Goal: Transaction & Acquisition: Subscribe to service/newsletter

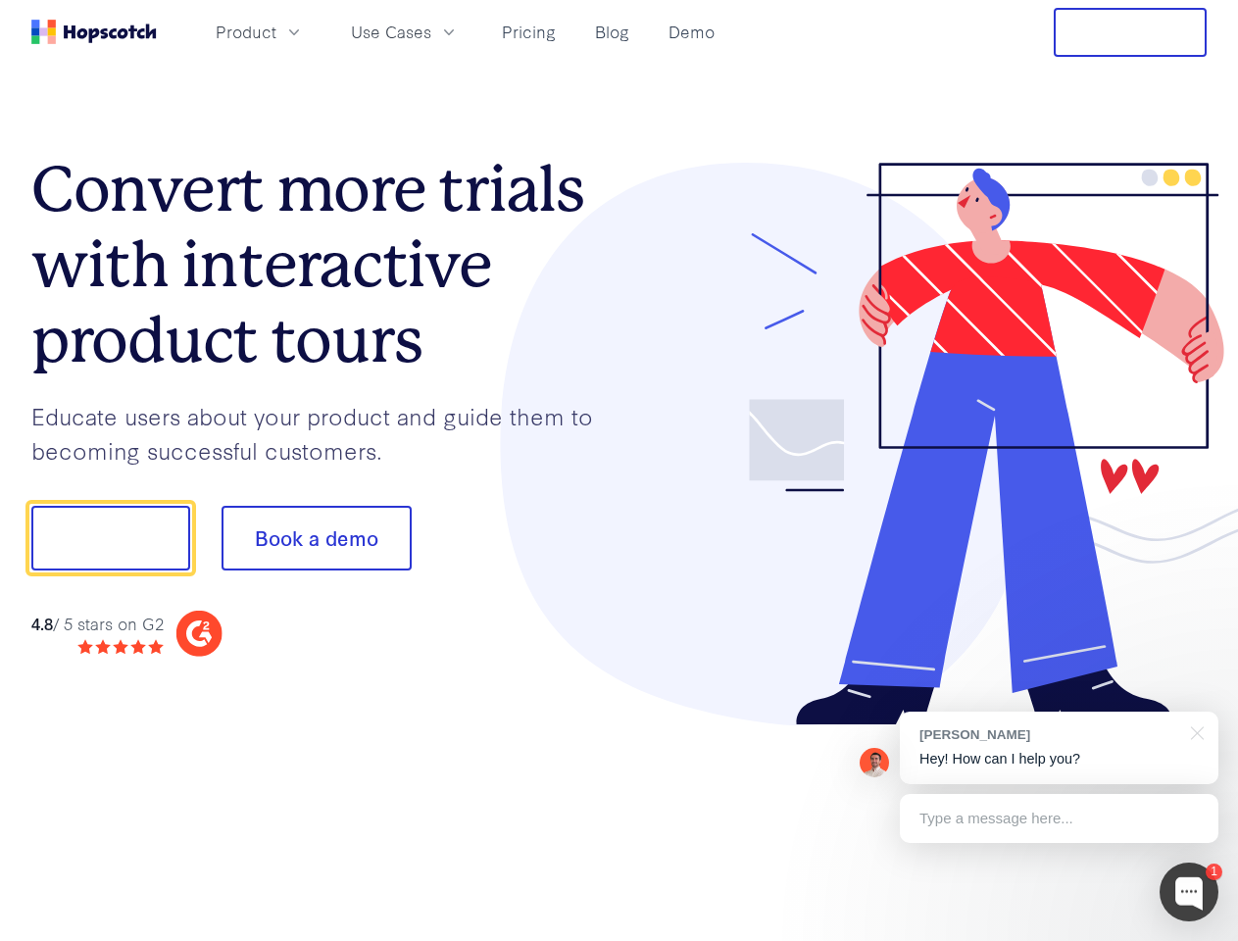
click at [620, 471] on div at bounding box center [914, 445] width 588 height 564
click at [276, 31] on span "Product" at bounding box center [246, 32] width 61 height 25
click at [431, 31] on span "Use Cases" at bounding box center [391, 32] width 80 height 25
click at [1130, 32] on button "Free Trial" at bounding box center [1130, 32] width 153 height 49
click at [110, 538] on button "Show me!" at bounding box center [110, 538] width 159 height 65
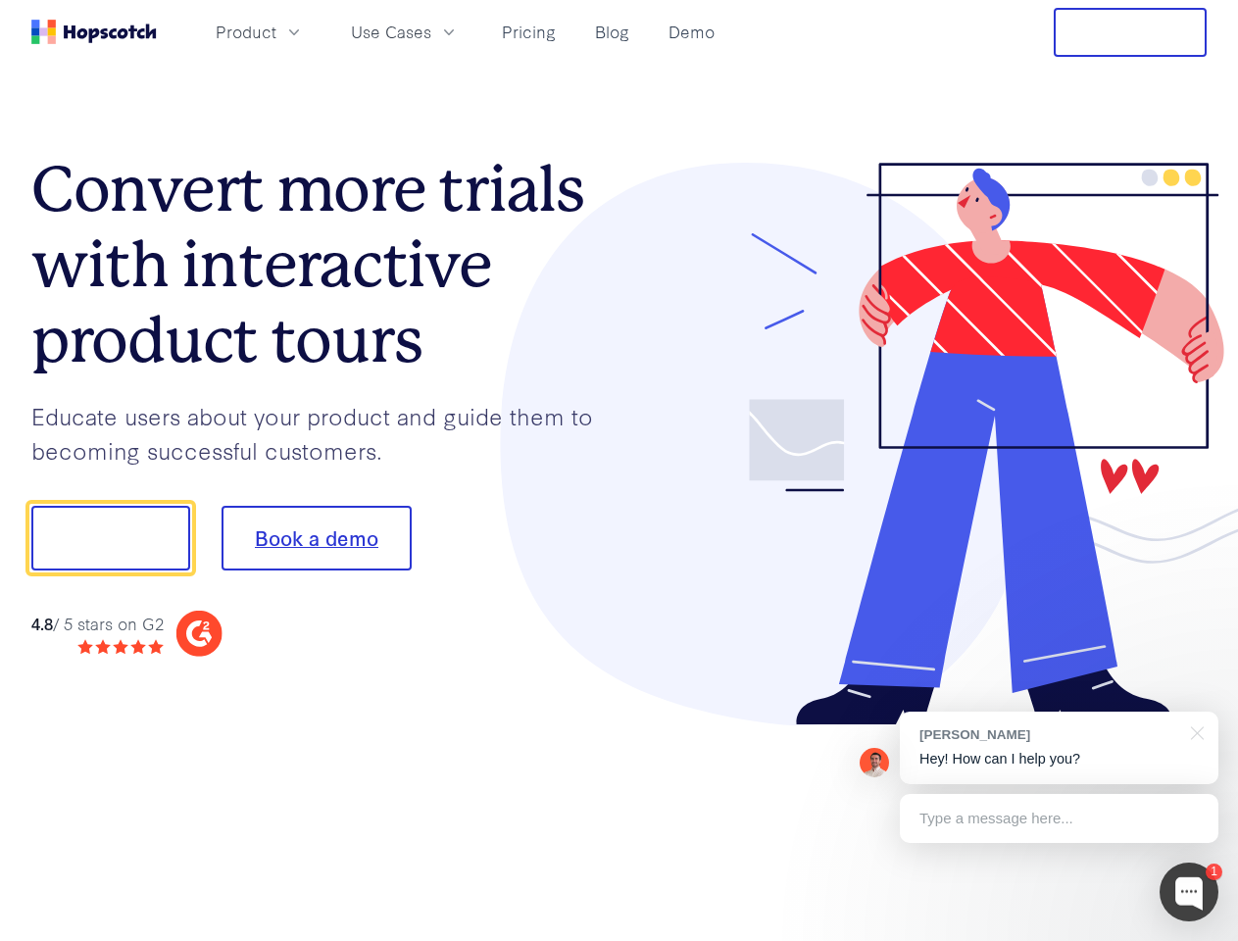
click at [316, 538] on button "Book a demo" at bounding box center [317, 538] width 190 height 65
click at [1189, 892] on div at bounding box center [1189, 892] width 59 height 59
click at [1059, 748] on div "[PERSON_NAME] Hey! How can I help you?" at bounding box center [1059, 748] width 319 height 73
click at [1194, 940] on div "1 [PERSON_NAME] Hey! How can I help you? Type a message here... Free live chat …" at bounding box center [619, 941] width 1238 height 0
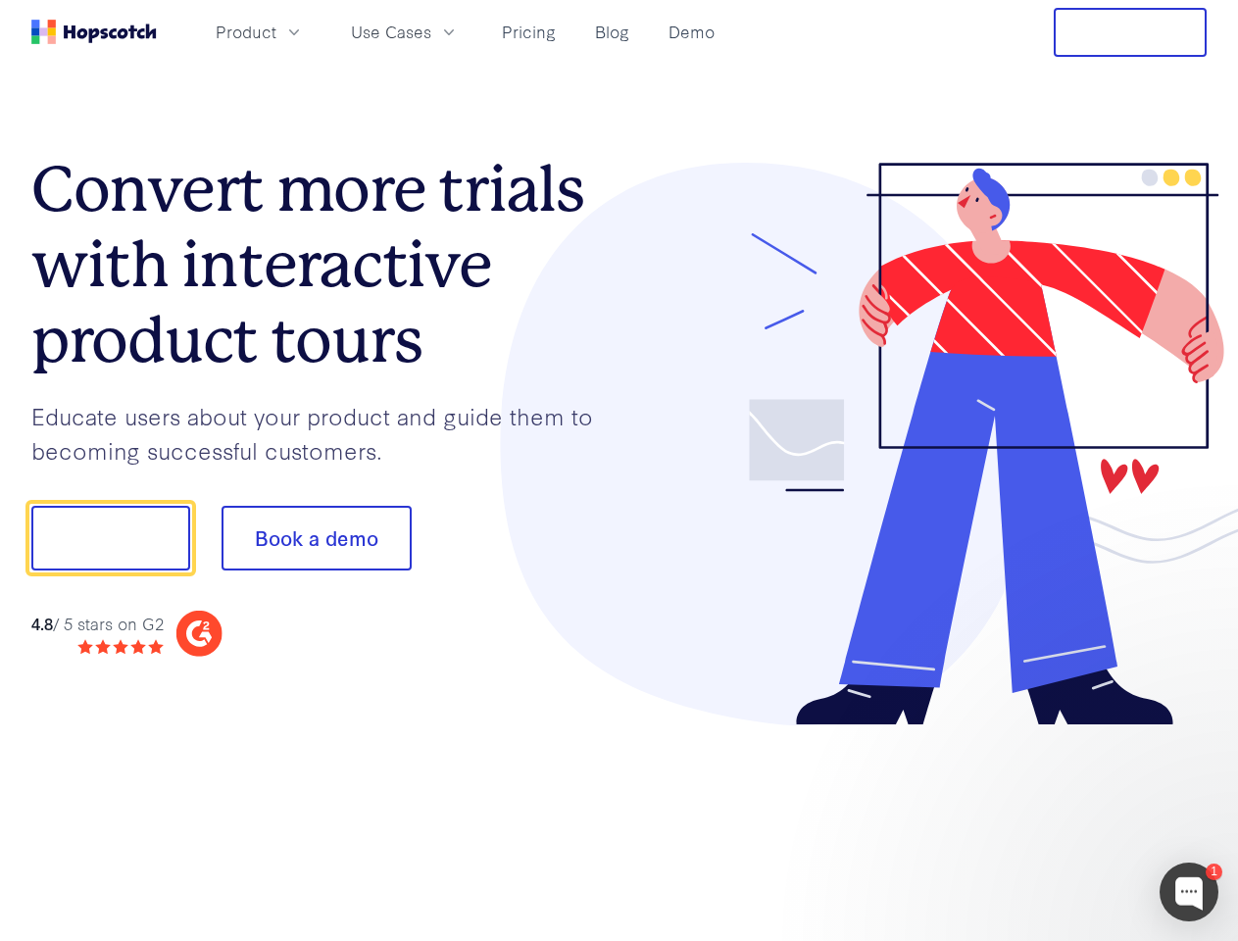
click at [1059, 819] on div at bounding box center [1035, 667] width 368 height 391
